Goal: Transaction & Acquisition: Download file/media

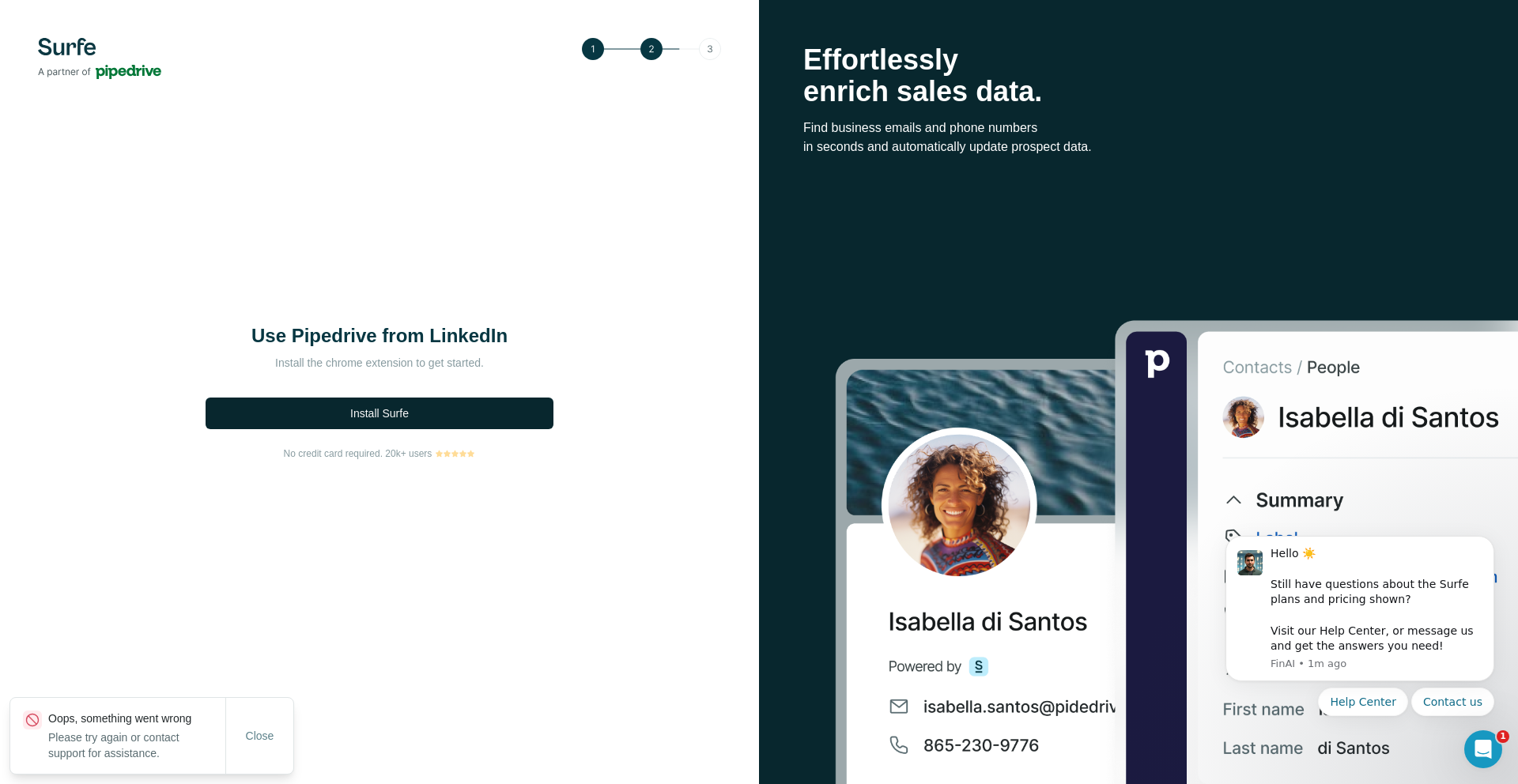
click at [426, 419] on button "Install Surfe" at bounding box center [379, 413] width 348 height 32
